Goal: Task Accomplishment & Management: Manage account settings

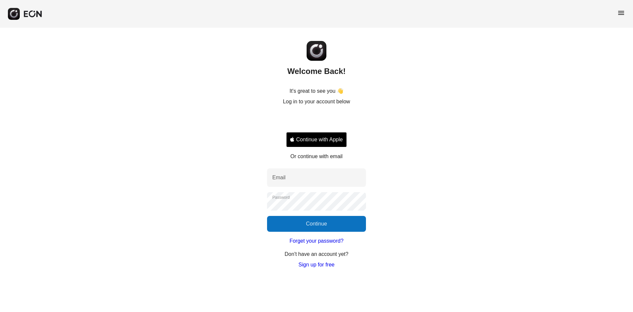
drag, startPoint x: 293, startPoint y: 179, endPoint x: 503, endPoint y: 69, distance: 237.7
click at [293, 179] on input "Email" at bounding box center [316, 177] width 99 height 18
click at [300, 176] on input "Email" at bounding box center [316, 177] width 99 height 18
click at [301, 177] on input "Email" at bounding box center [316, 177] width 99 height 18
type input "**********"
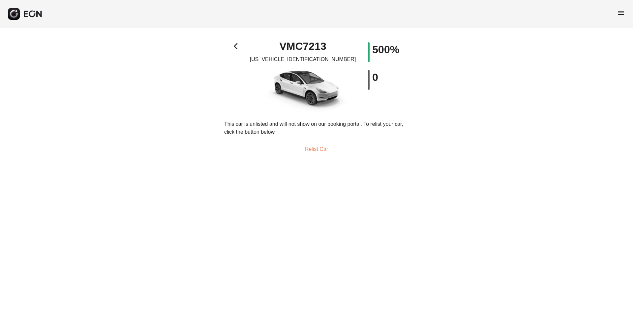
click at [236, 43] on span "arrow_back_ios" at bounding box center [238, 46] width 8 height 8
click at [234, 46] on span "arrow_back_ios" at bounding box center [238, 46] width 8 height 8
click at [245, 45] on div "arrow_back_ios VMC7213 [US_VEHICLE_IDENTIFICATION_NUMBER] 500% 0" at bounding box center [316, 77] width 185 height 70
click at [235, 45] on span "arrow_back_ios" at bounding box center [238, 46] width 8 height 8
click at [29, 14] on icon "button" at bounding box center [32, 13] width 19 height 7
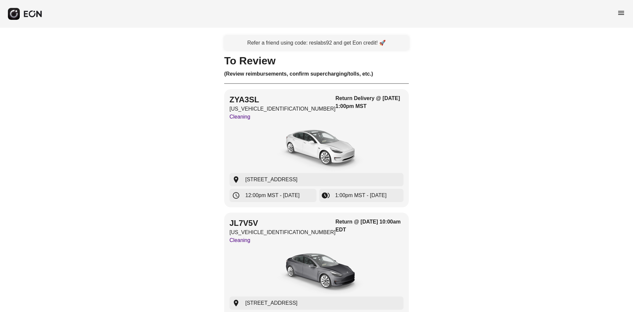
click at [255, 43] on div "Refer a friend using code: reslabs92 and get Eon credit! 🚀" at bounding box center [316, 43] width 185 height 15
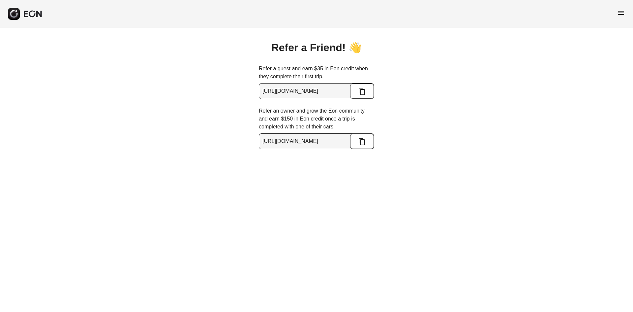
click at [20, 14] on button "button" at bounding box center [25, 14] width 35 height 12
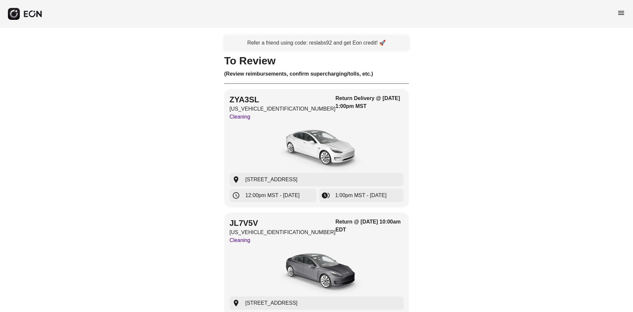
click at [252, 75] on h3 "(Review reimbursements, confirm supercharging/tolls, etc.)" at bounding box center [316, 74] width 185 height 8
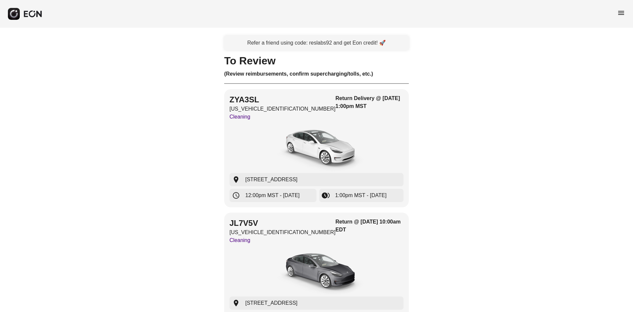
click at [313, 75] on h3 "(Review reimbursements, confirm supercharging/tolls, etc.)" at bounding box center [316, 74] width 185 height 8
click at [304, 79] on div "(Review reimbursements, confirm supercharging/tolls, etc.)" at bounding box center [316, 77] width 185 height 14
click at [301, 72] on h3 "(Review reimbursements, confirm supercharging/tolls, etc.)" at bounding box center [316, 74] width 185 height 8
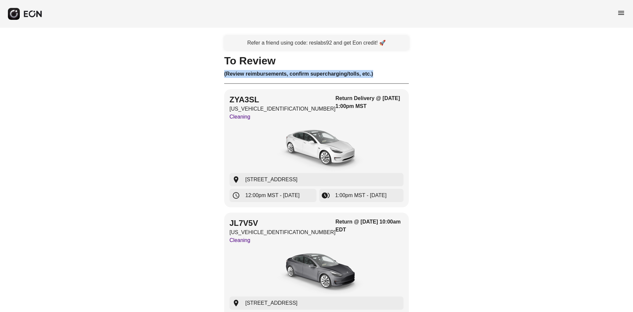
click at [301, 72] on h3 "(Review reimbursements, confirm supercharging/tolls, etc.)" at bounding box center [316, 74] width 185 height 8
click at [275, 45] on div "Refer a friend using code: reslabs92 and get Eon credit! 🚀" at bounding box center [316, 43] width 185 height 15
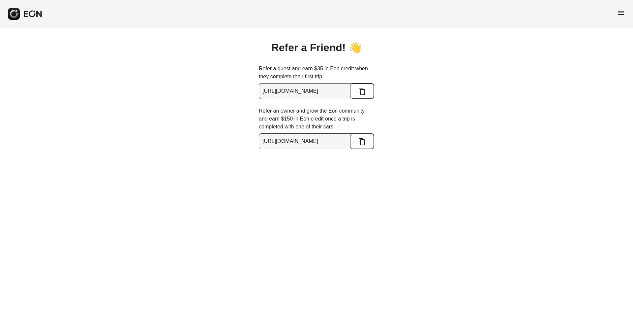
click at [34, 13] on icon "button" at bounding box center [32, 13] width 19 height 7
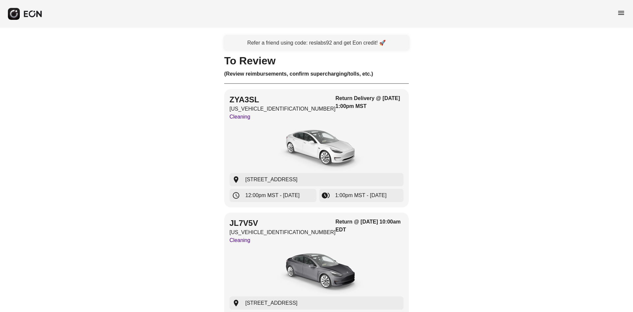
click at [385, 66] on div "To Review (Review reimbursements, confirm supercharging/tolls, etc.) ZYA3SL [US…" at bounding box center [316, 255] width 185 height 397
click at [40, 19] on button "button" at bounding box center [25, 14] width 35 height 12
drag, startPoint x: 620, startPoint y: 11, endPoint x: 605, endPoint y: 13, distance: 14.7
click at [620, 11] on span "menu" at bounding box center [621, 13] width 8 height 8
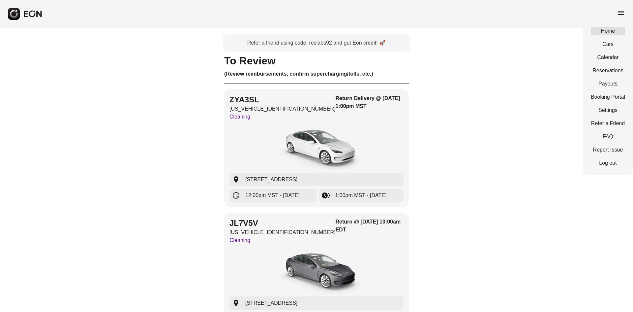
click at [611, 34] on link "Home" at bounding box center [608, 31] width 34 height 8
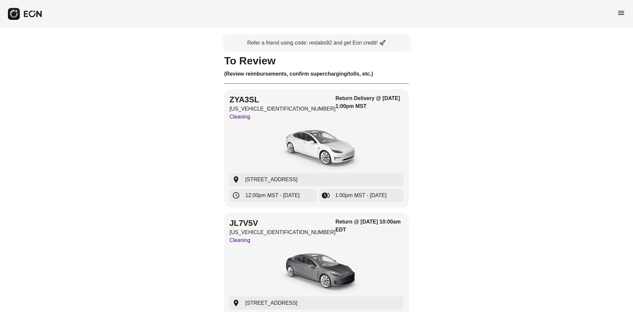
click at [618, 11] on span "menu" at bounding box center [621, 13] width 8 height 8
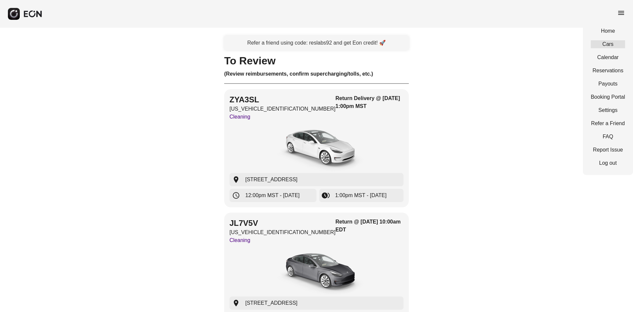
click at [609, 43] on link "Cars" at bounding box center [608, 44] width 34 height 8
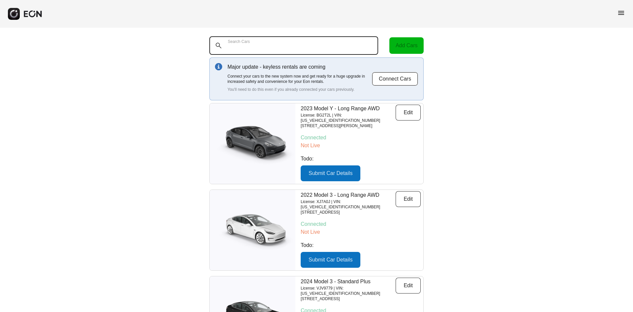
paste Cars "******"
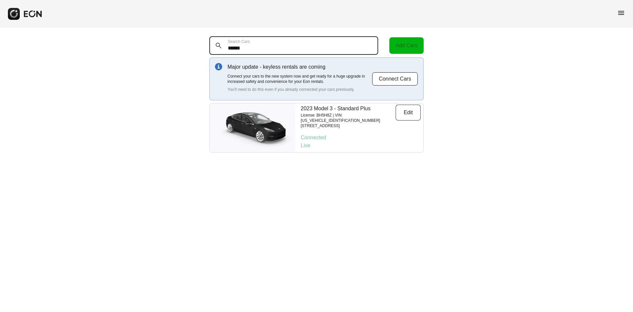
type Cars "******"
click at [417, 112] on button "Edit" at bounding box center [408, 113] width 25 height 16
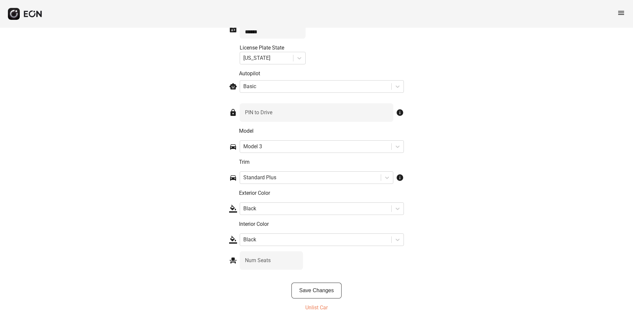
scroll to position [949, 0]
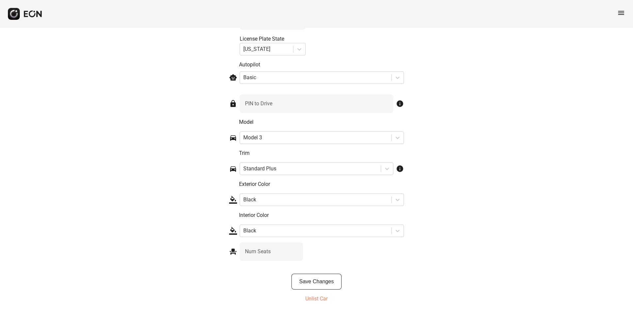
click at [320, 301] on p "Unlist Car" at bounding box center [316, 298] width 22 height 8
